Goal: Transaction & Acquisition: Download file/media

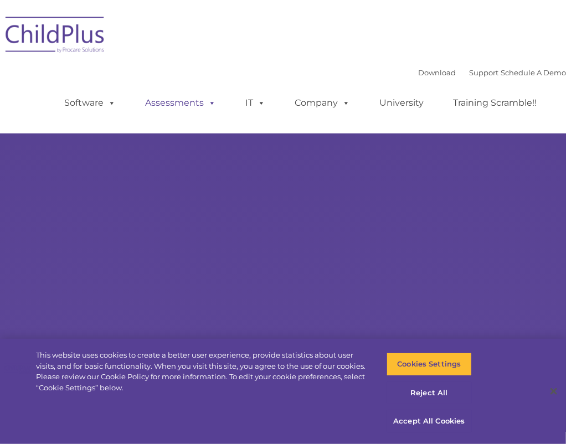
select select "MEDIUM"
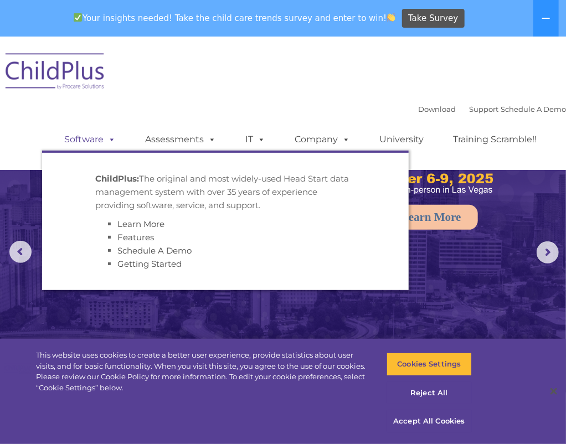
click at [89, 140] on link "Software" at bounding box center [90, 139] width 74 height 22
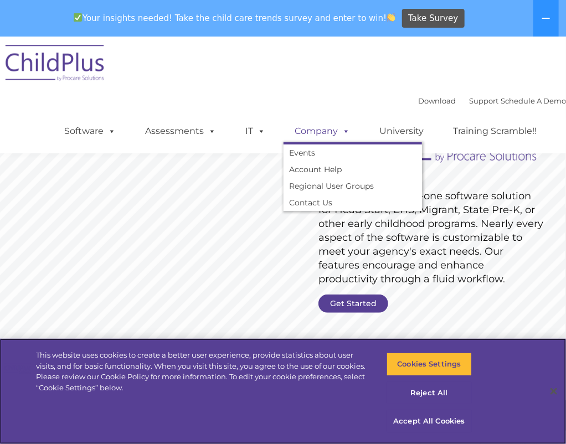
scroll to position [56, 0]
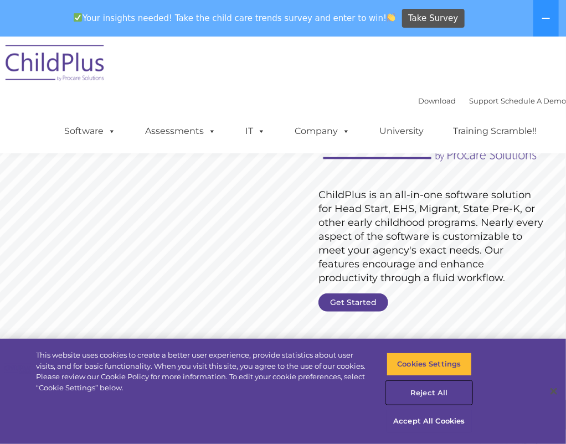
click at [408, 397] on button "Reject All" at bounding box center [429, 393] width 85 height 23
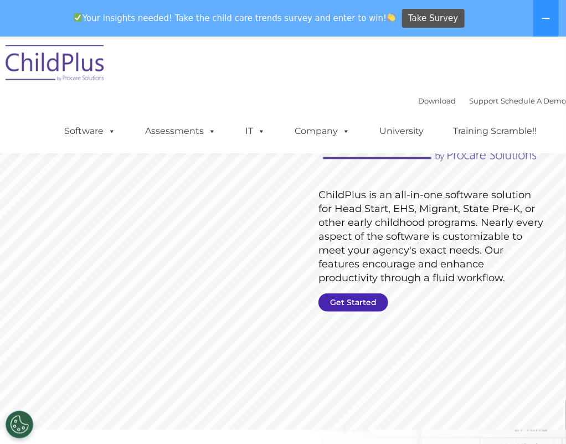
click at [356, 296] on link "Get Started" at bounding box center [353, 302] width 70 height 18
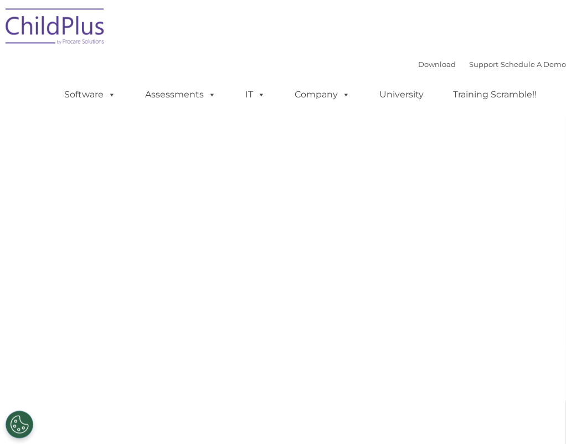
select select "MEDIUM"
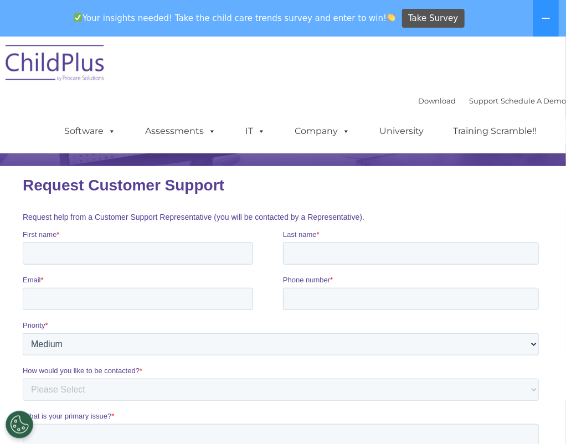
scroll to position [75, 0]
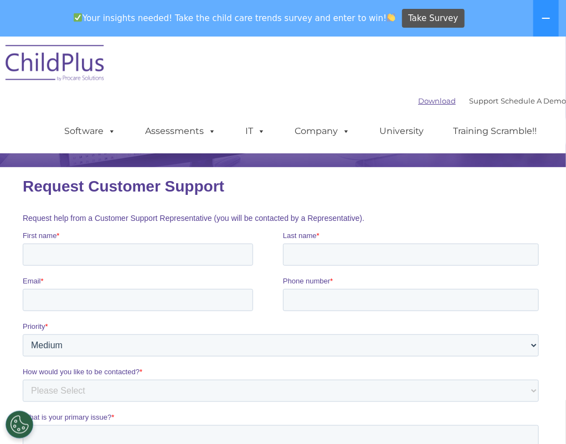
click at [418, 105] on link "Download" at bounding box center [437, 100] width 38 height 9
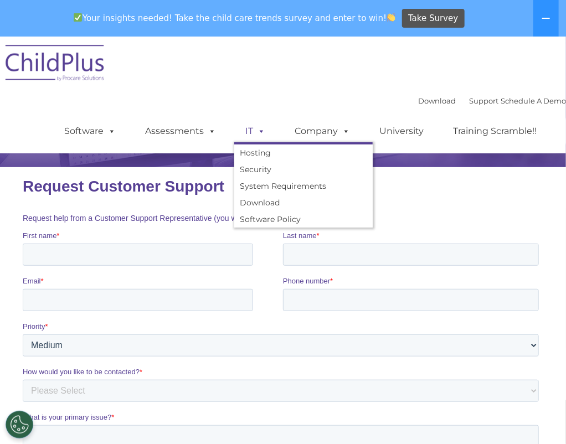
click at [253, 131] on link "IT" at bounding box center [255, 131] width 42 height 22
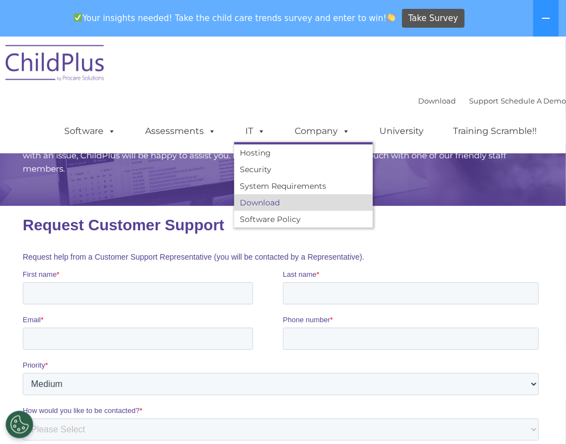
click at [246, 204] on link "Download" at bounding box center [303, 202] width 138 height 17
